Goal: Find specific page/section: Find specific page/section

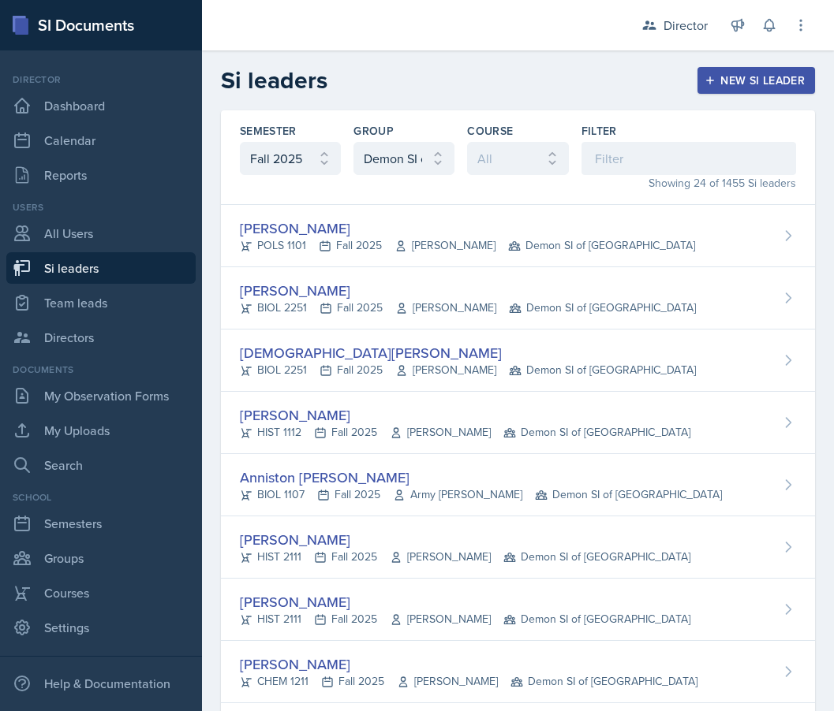
select select "2bed604d-1099-4043-b1bc-2365e8740244"
select select "e892a4c8-123a-40ec-8aa5-ee50854cd130"
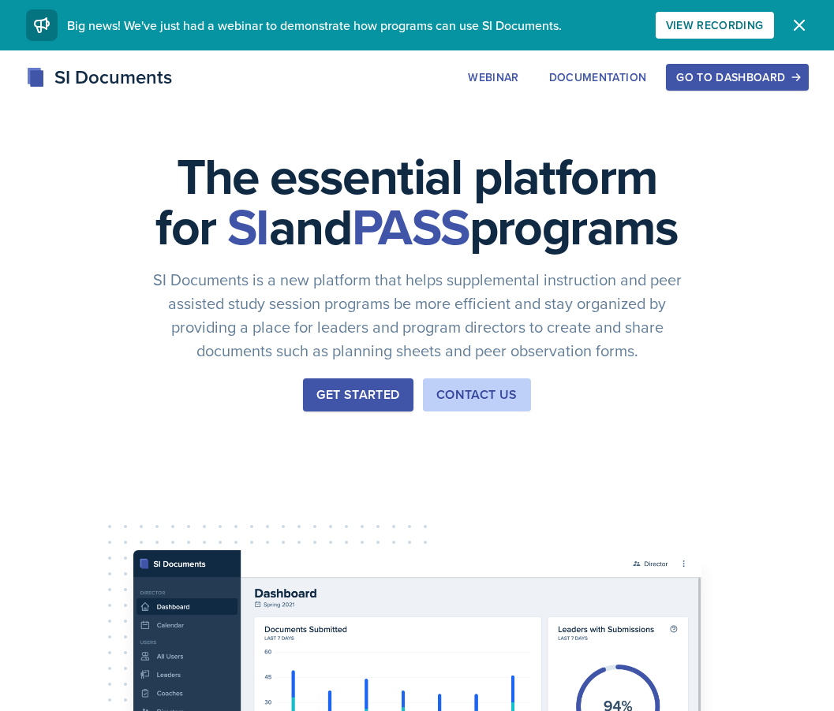
click at [701, 82] on div "Go to Dashboard" at bounding box center [736, 77] width 121 height 13
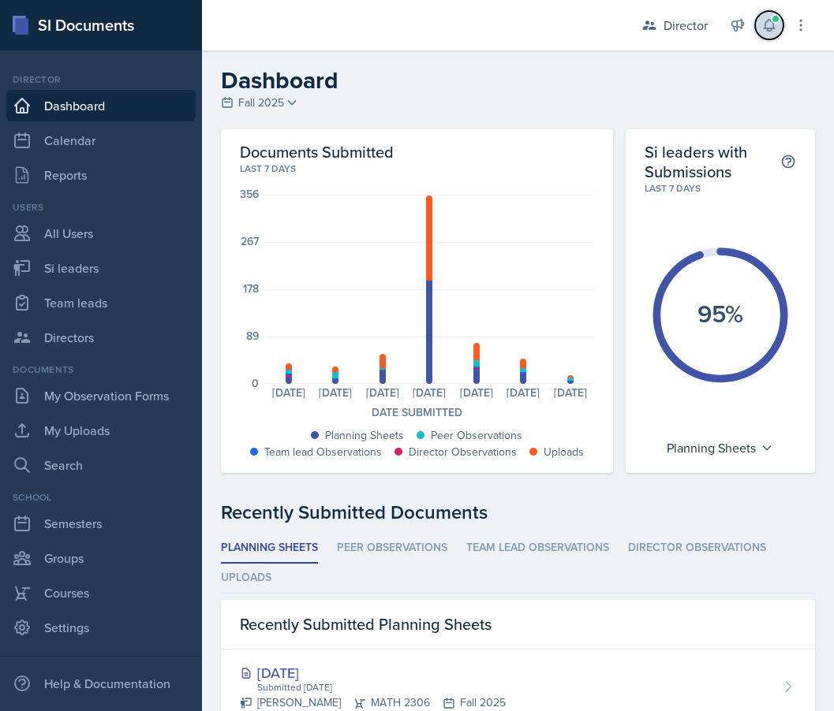
click at [773, 36] on button at bounding box center [769, 25] width 28 height 28
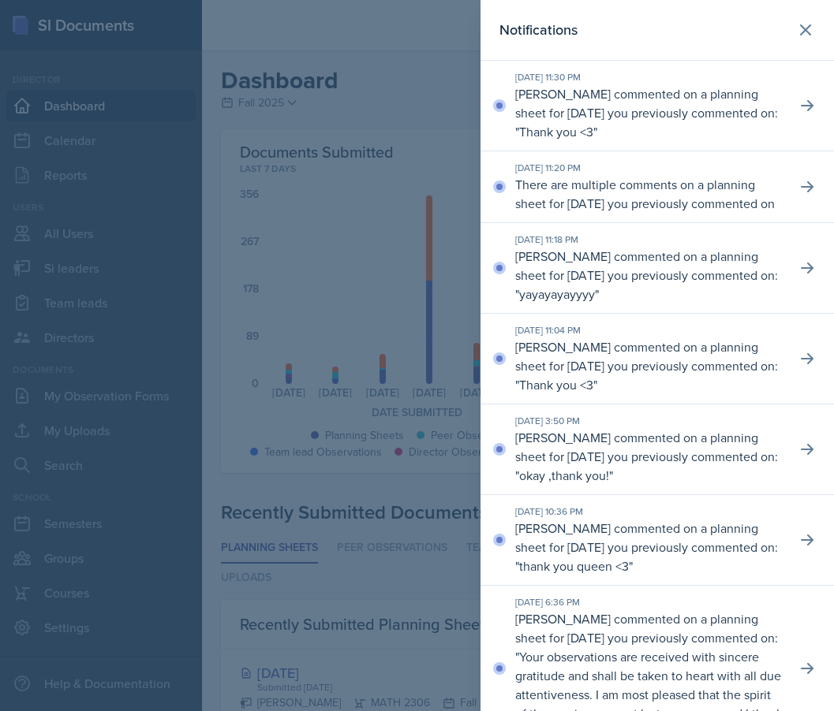
click at [407, 158] on div at bounding box center [417, 355] width 834 height 711
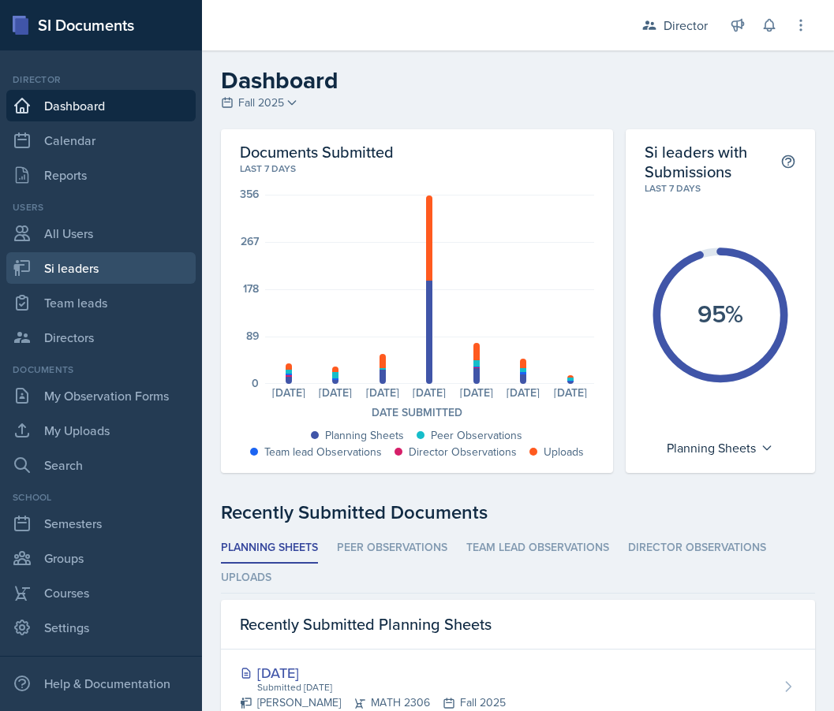
click at [76, 278] on link "Si leaders" at bounding box center [100, 268] width 189 height 32
select select "2bed604d-1099-4043-b1bc-2365e8740244"
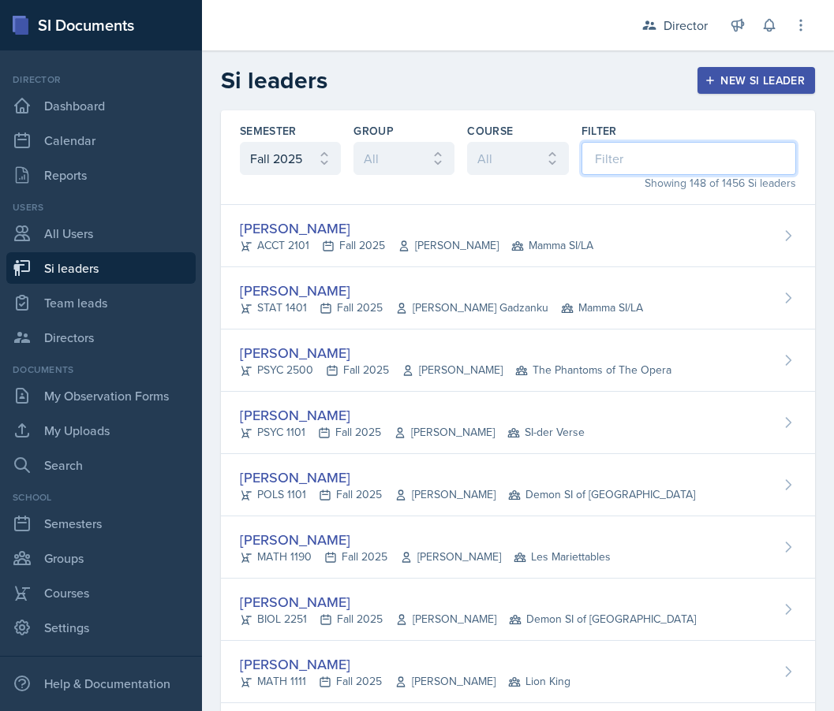
click at [624, 158] on input at bounding box center [688, 158] width 214 height 33
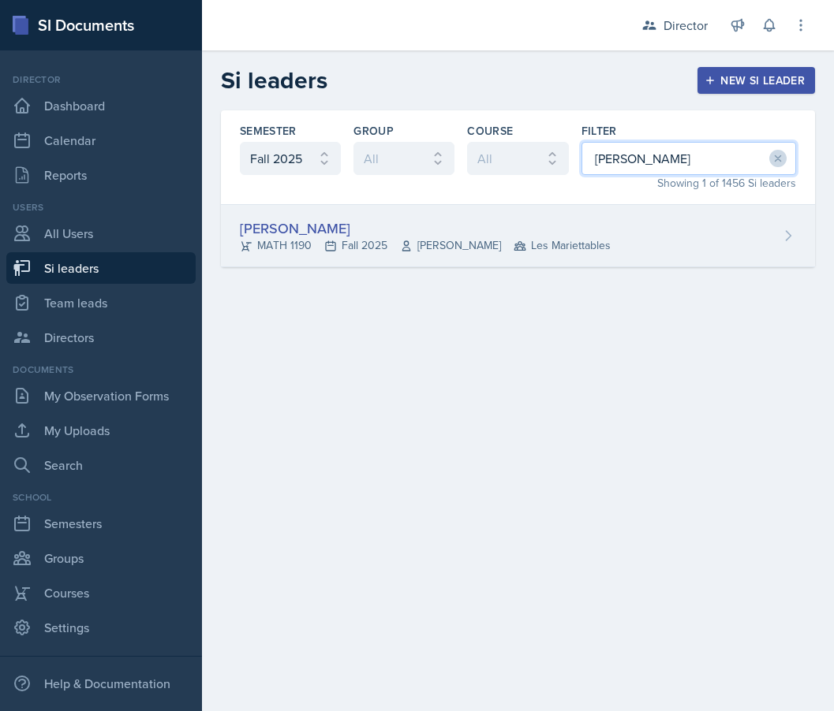
type input "[PERSON_NAME]"
click at [443, 266] on div "[PERSON_NAME] MATH 1190 Fall 2025 [PERSON_NAME] Les Mariettables" at bounding box center [518, 236] width 594 height 62
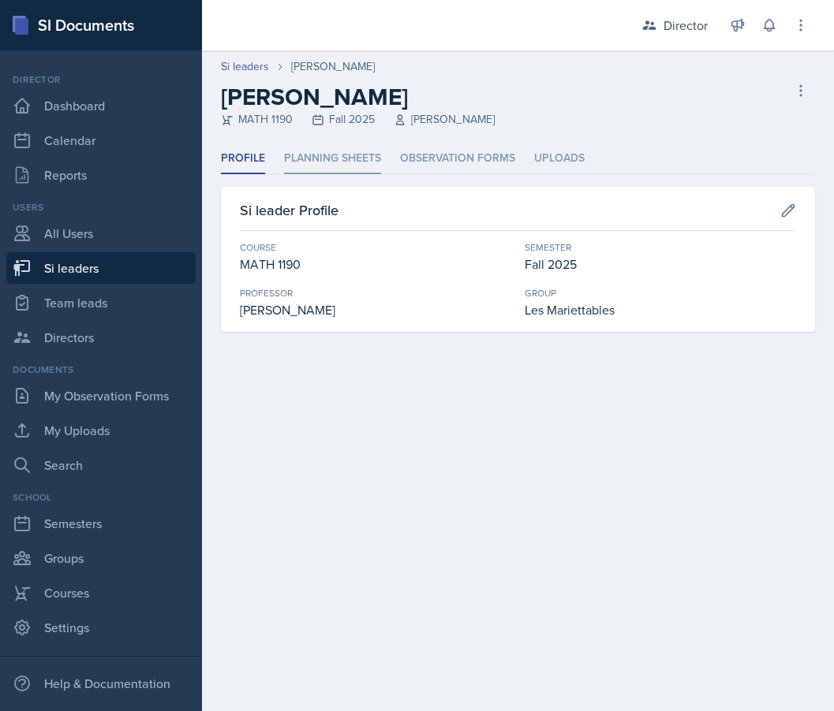
click at [348, 150] on li "Planning Sheets" at bounding box center [332, 159] width 97 height 31
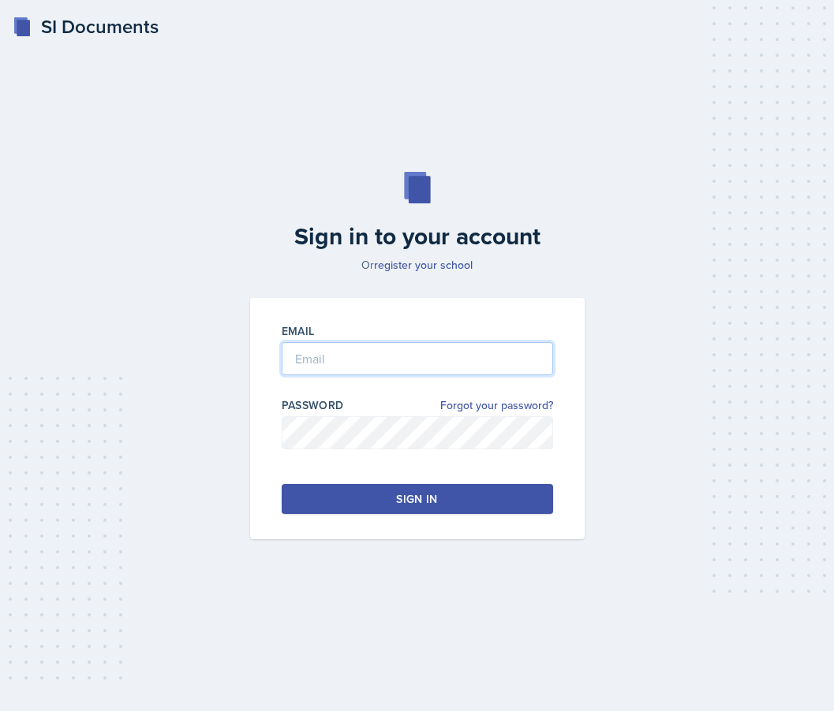
type input "nhambloo@students.kennesaw.edu"
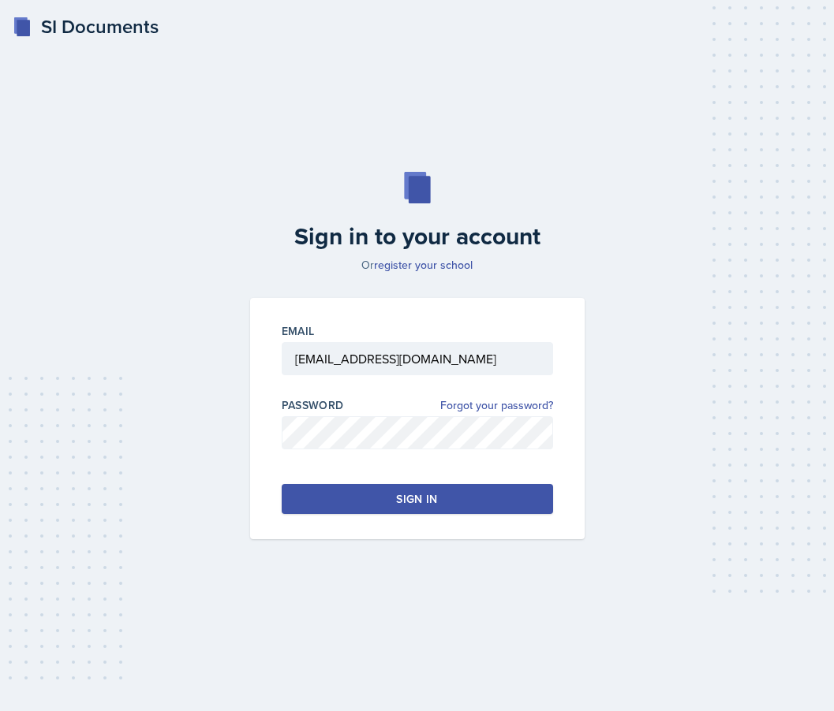
click at [408, 492] on div "Sign in" at bounding box center [416, 499] width 41 height 16
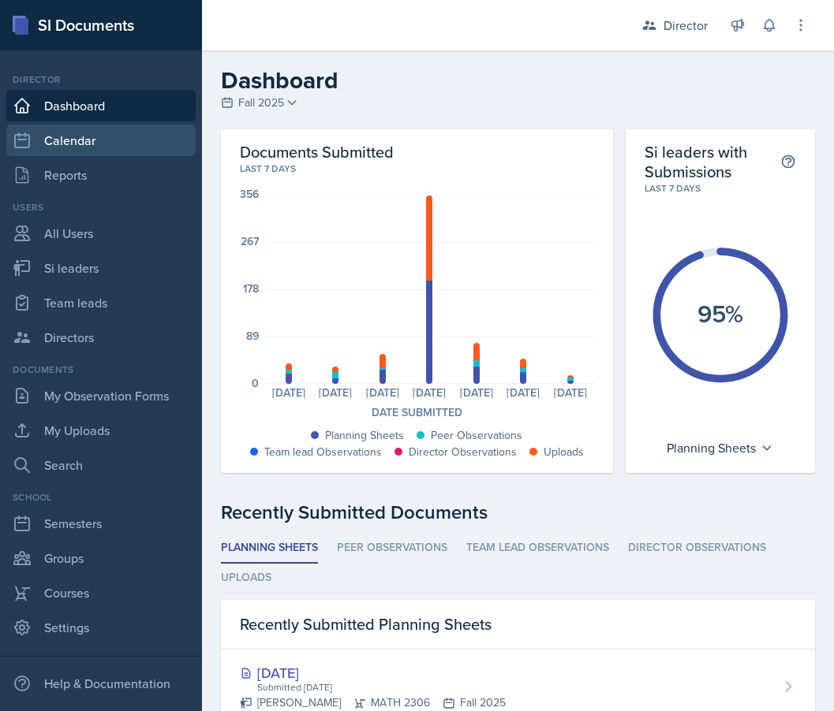
click at [94, 136] on link "Calendar" at bounding box center [100, 141] width 189 height 32
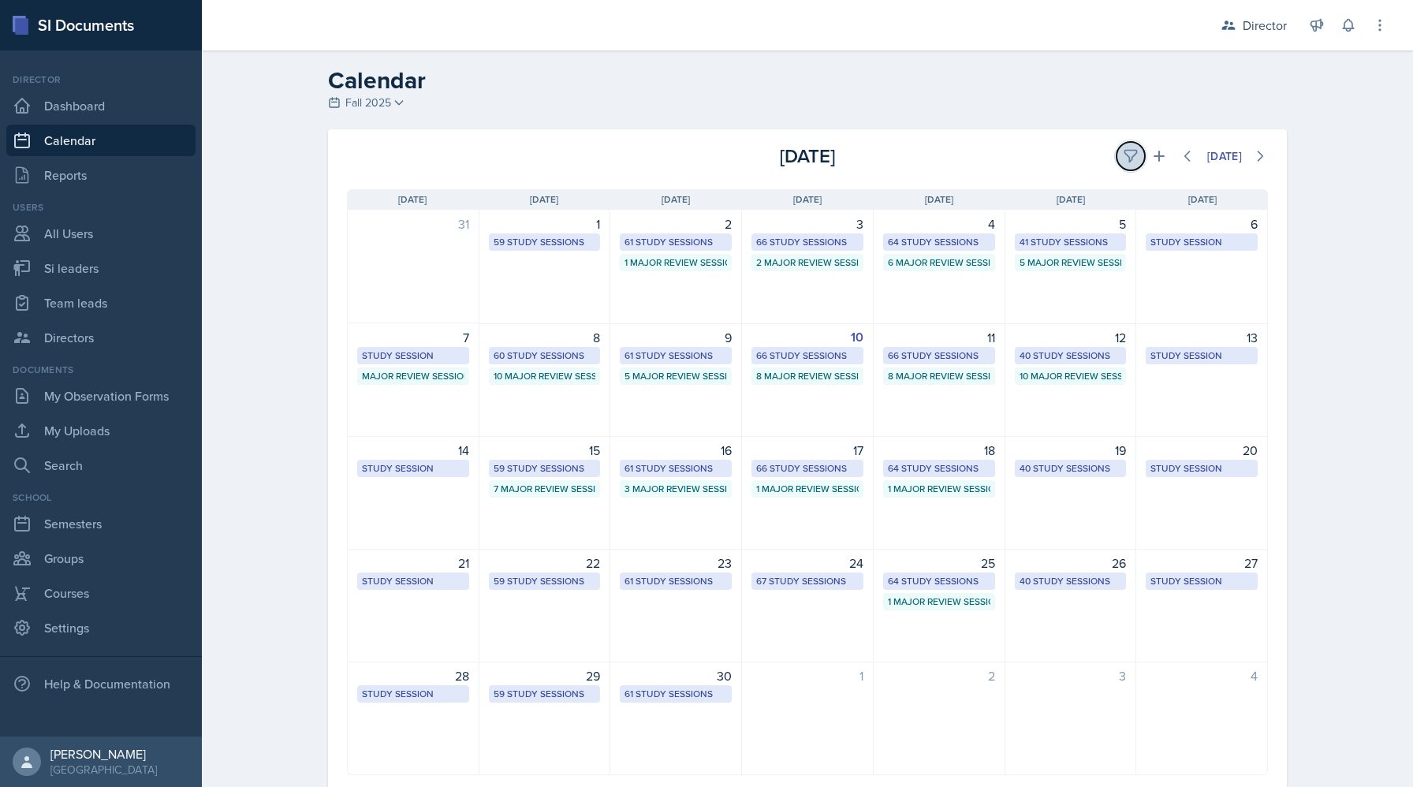
click at [833, 158] on icon at bounding box center [1131, 156] width 16 height 16
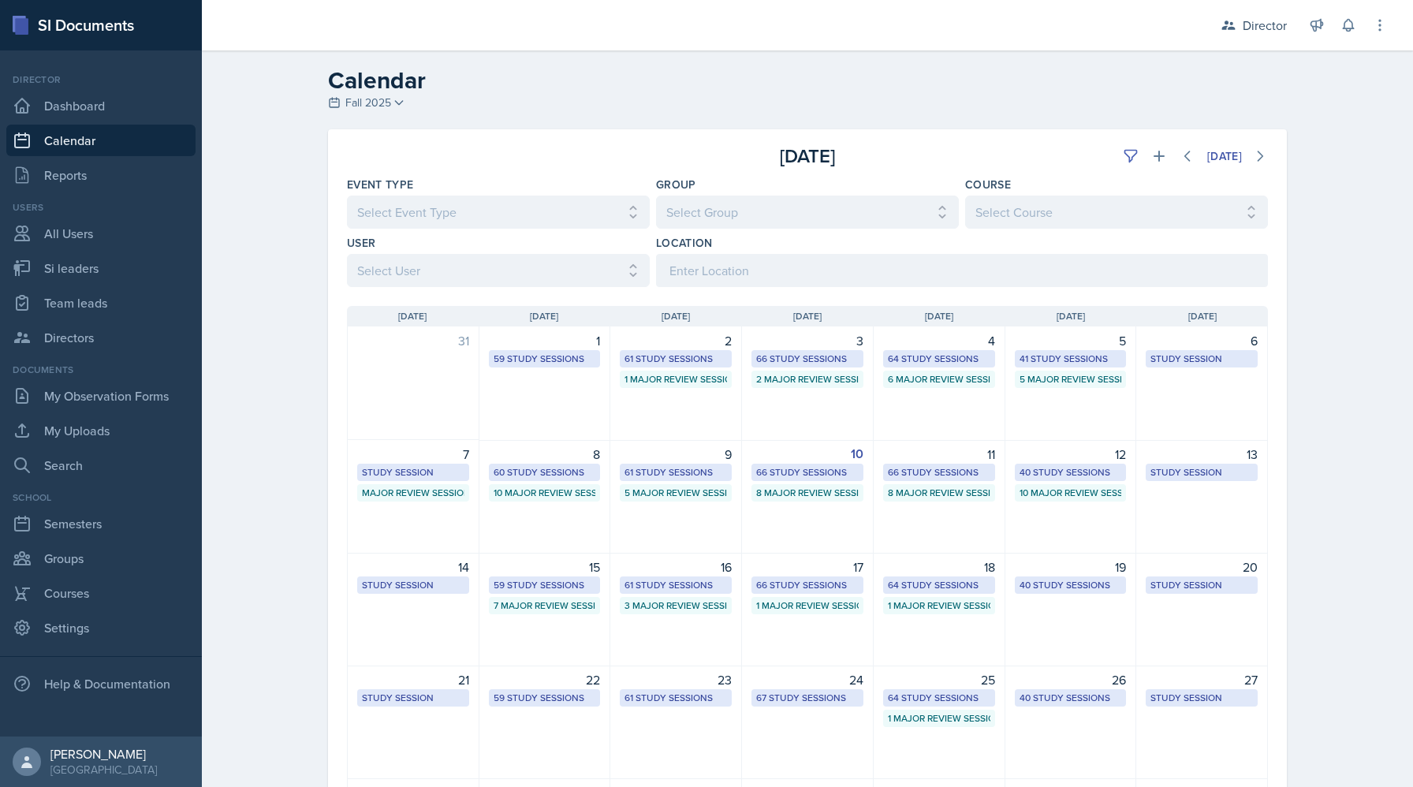
click at [520, 295] on div "Sunday Sun Monday Mon Tuesday Tue Wednesday Wed Thursday Thu Friday Fri Saturda…" at bounding box center [807, 599] width 959 height 624
click at [520, 282] on select "Select User All Abeer Kayser Aditya Chauhan Aissa Sylla Alberto Di Stanislao Al…" at bounding box center [498, 270] width 303 height 33
select select "15c94e0d-cc7c-4360-962a-1f43fb41d6d1"
click at [347, 254] on select "Select User All Abeer Kayser Aditya Chauhan Aissa Sylla Alberto Di Stanislao Al…" at bounding box center [498, 270] width 303 height 33
